Goal: Check status: Check status

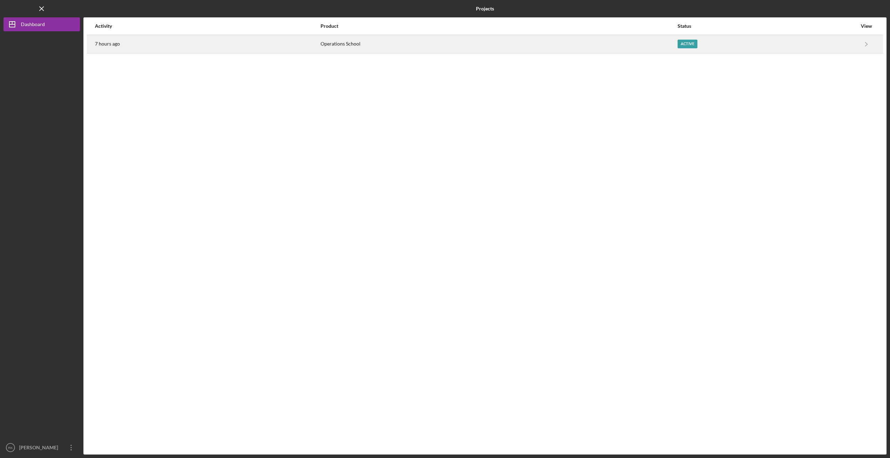
click at [355, 44] on div "Operations School" at bounding box center [499, 43] width 357 height 17
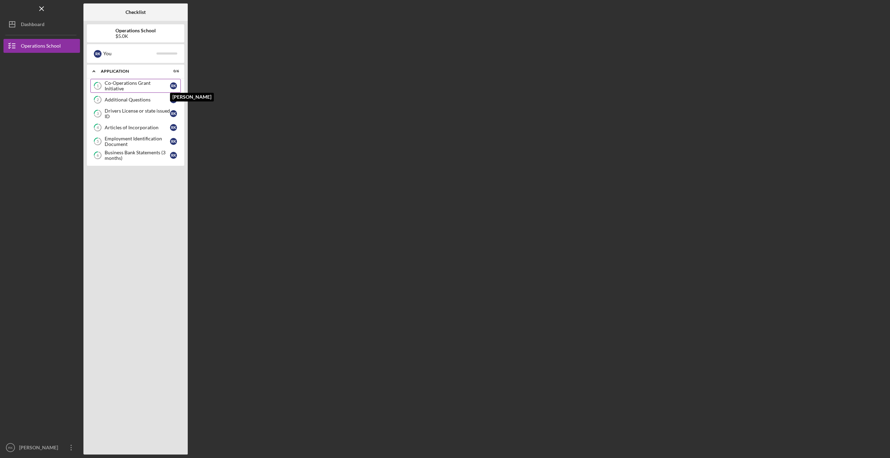
click at [174, 87] on div "R K" at bounding box center [173, 85] width 7 height 7
